Goal: Register for event/course

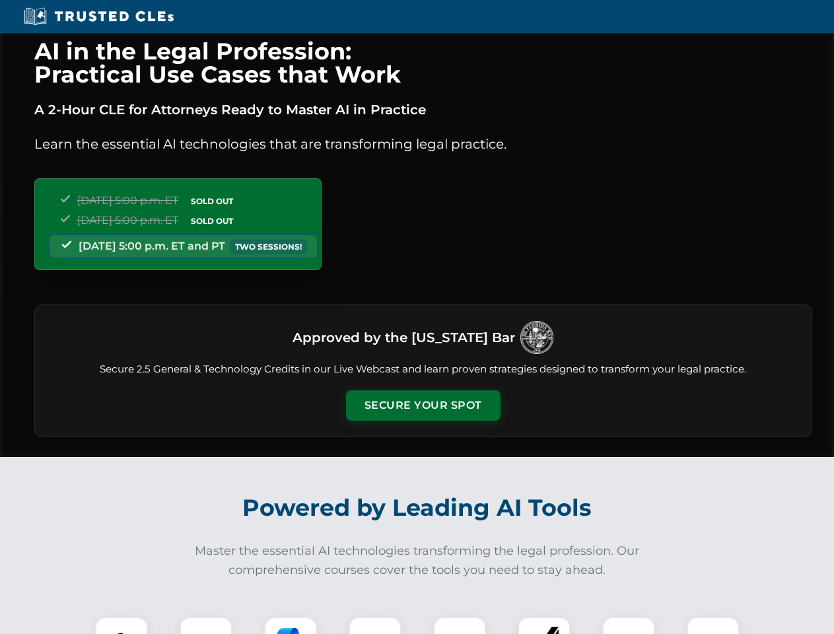
click at [422, 405] on button "Secure Your Spot" at bounding box center [423, 405] width 154 height 30
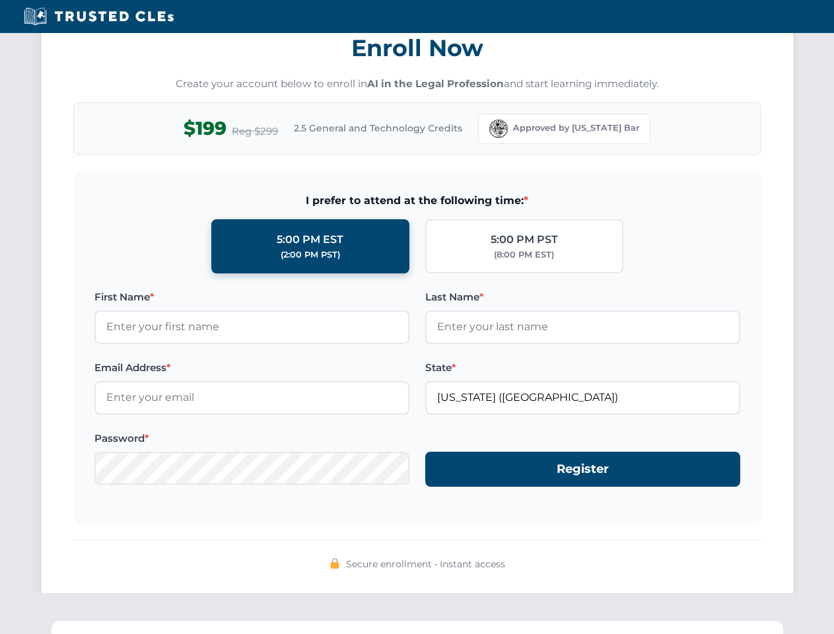
scroll to position [1296, 0]
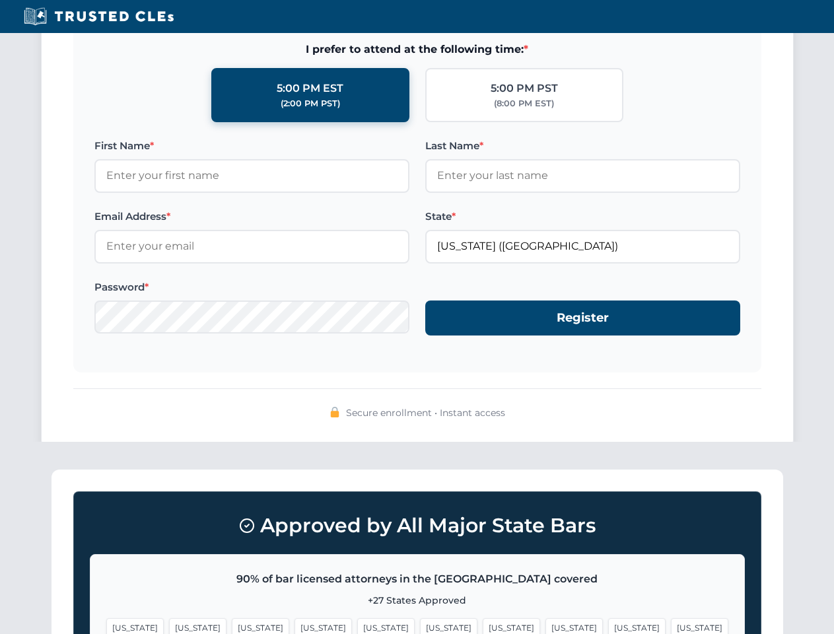
click at [608, 625] on span "[US_STATE]" at bounding box center [636, 627] width 57 height 19
